Goal: Go to known website: Go to known website

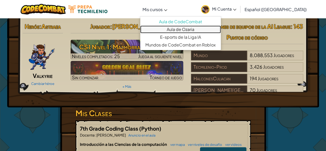
click at [168, 28] on link "Aula de Ozaria" at bounding box center [180, 29] width 81 height 8
